Goal: Register for event/course

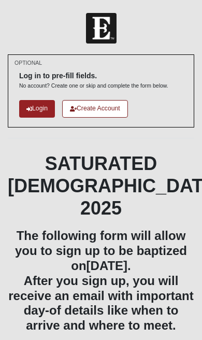
click at [30, 153] on h1 "SATURATED [DEMOGRAPHIC_DATA] 2025" at bounding box center [101, 185] width 187 height 67
click at [102, 105] on link "Create Account" at bounding box center [95, 108] width 66 height 17
click at [35, 105] on link "Login" at bounding box center [37, 108] width 36 height 17
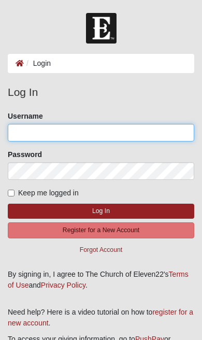
type input "[PERSON_NAME][EMAIL_ADDRESS][PERSON_NAME][DOMAIN_NAME]"
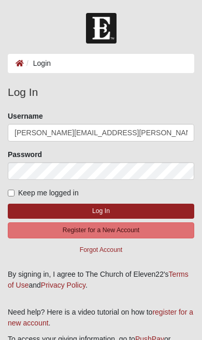
click at [101, 210] on button "Log In" at bounding box center [101, 211] width 187 height 15
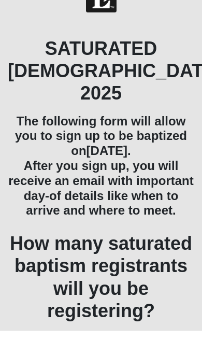
scroll to position [21, 0]
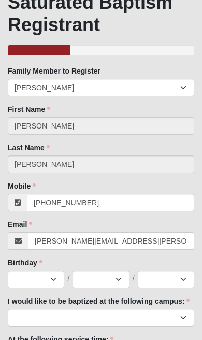
scroll to position [79, 0]
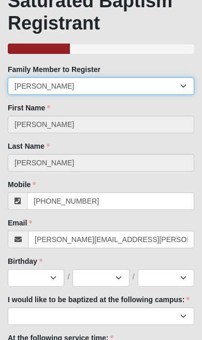
click at [69, 88] on select "Rick Hurst Raivyn Hurst Raylan Hurst" at bounding box center [101, 86] width 187 height 18
select select "295285"
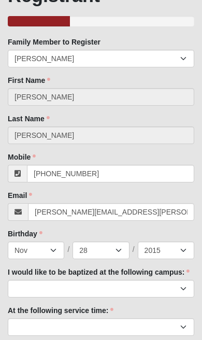
scroll to position [114, 0]
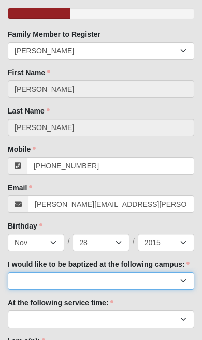
click at [182, 278] on select "Arlington Baymeadows Fleming Island Jesup Mandarin North Jax Orange Park Palatk…" at bounding box center [101, 281] width 187 height 18
click at [183, 281] on select "Arlington Baymeadows Fleming Island Jesup Mandarin North Jax Orange Park Palatk…" at bounding box center [101, 281] width 187 height 18
select select "15"
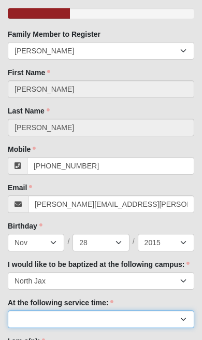
click at [184, 319] on select "9:00am 11:22am 4:22pm (San Pablo and Fleming Island Only)" at bounding box center [101, 319] width 187 height 18
select select "9:00am"
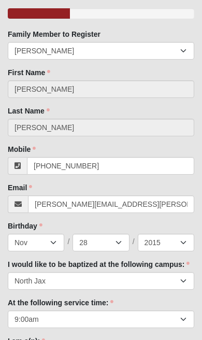
select select "Kid (0-5th Grade)"
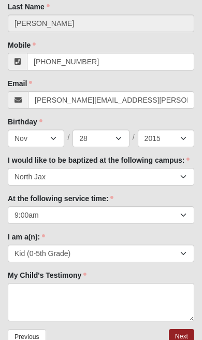
scroll to position [225, 0]
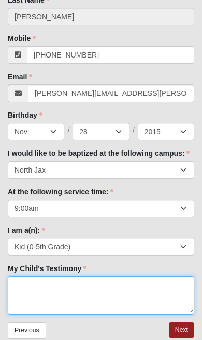
click at [32, 295] on textarea "My Child's Testimony" at bounding box center [101, 295] width 187 height 38
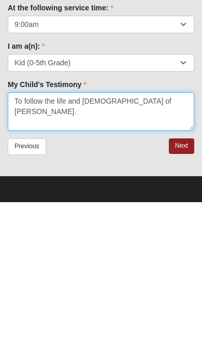
type textarea "To follow the life and Baptism of Jesus Christ."
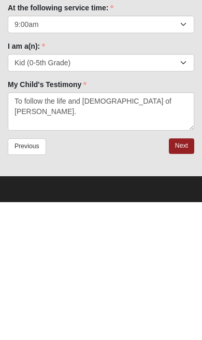
click at [183, 276] on link "Next" at bounding box center [181, 283] width 25 height 15
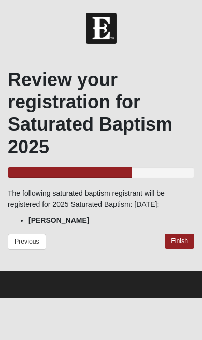
click at [183, 249] on link "Finish" at bounding box center [180, 241] width 30 height 15
